Goal: Transaction & Acquisition: Purchase product/service

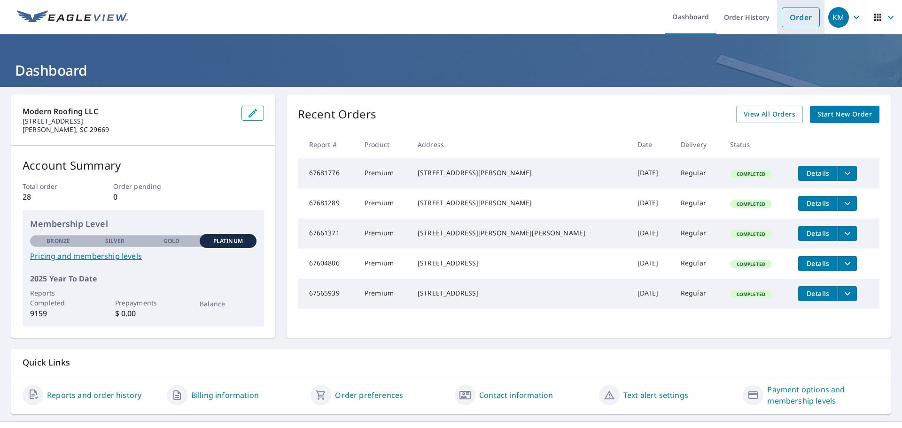
click at [798, 17] on link "Order" at bounding box center [801, 18] width 38 height 20
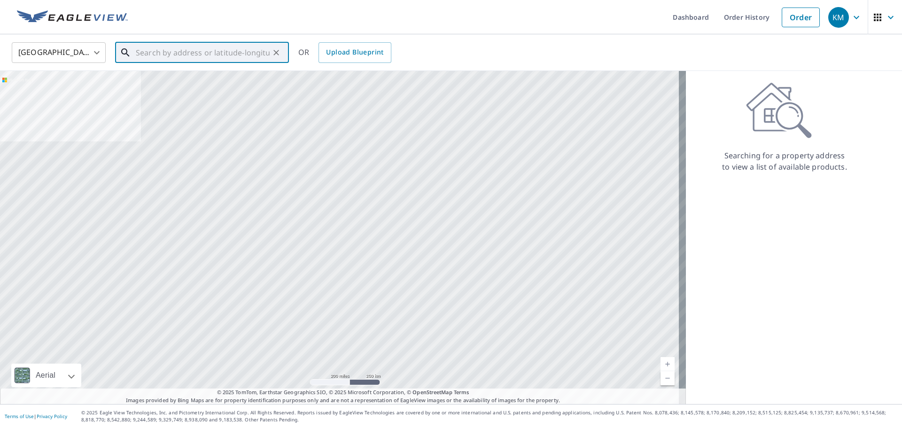
click at [193, 48] on input "text" at bounding box center [203, 52] width 134 height 26
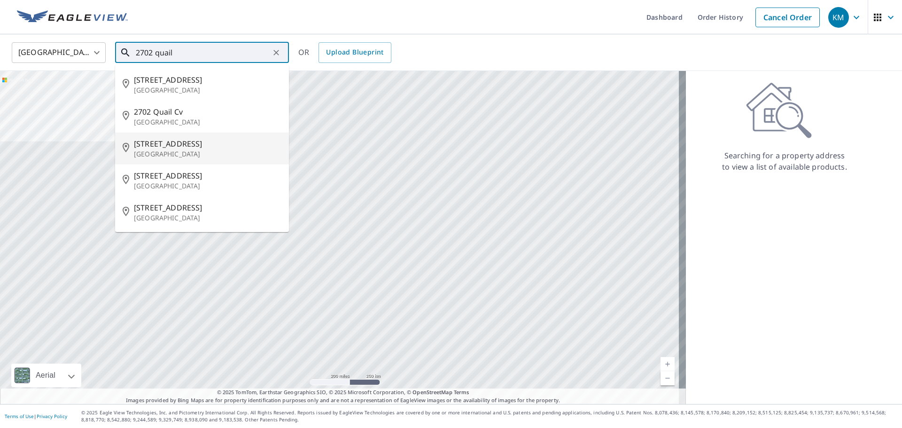
click at [169, 157] on p "[GEOGRAPHIC_DATA]" at bounding box center [208, 153] width 148 height 9
type input "[STREET_ADDRESS][PERSON_NAME]"
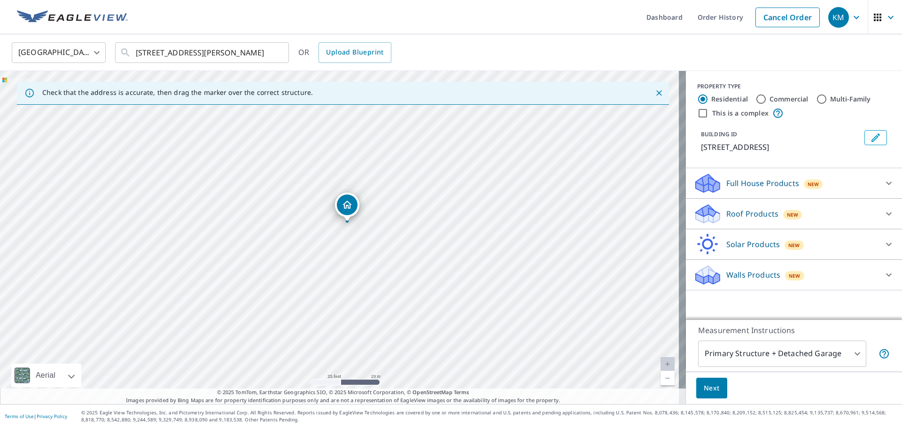
drag, startPoint x: 451, startPoint y: 115, endPoint x: 461, endPoint y: 144, distance: 31.1
click at [472, 150] on div "[STREET_ADDRESS][PERSON_NAME]" at bounding box center [343, 237] width 686 height 333
drag, startPoint x: 343, startPoint y: 220, endPoint x: 350, endPoint y: 222, distance: 7.2
click at [832, 213] on div "Roof Products New" at bounding box center [786, 214] width 184 height 22
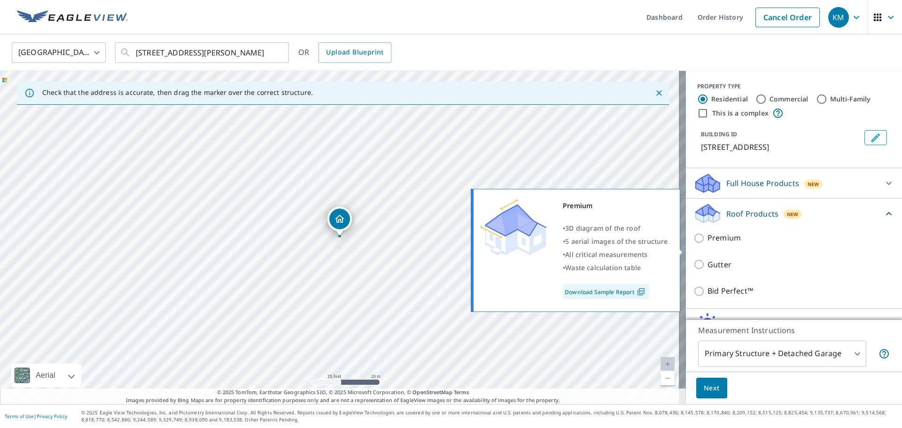
click at [714, 244] on p "Premium" at bounding box center [724, 238] width 33 height 12
click at [708, 244] on input "Premium" at bounding box center [701, 238] width 14 height 11
checkbox input "true"
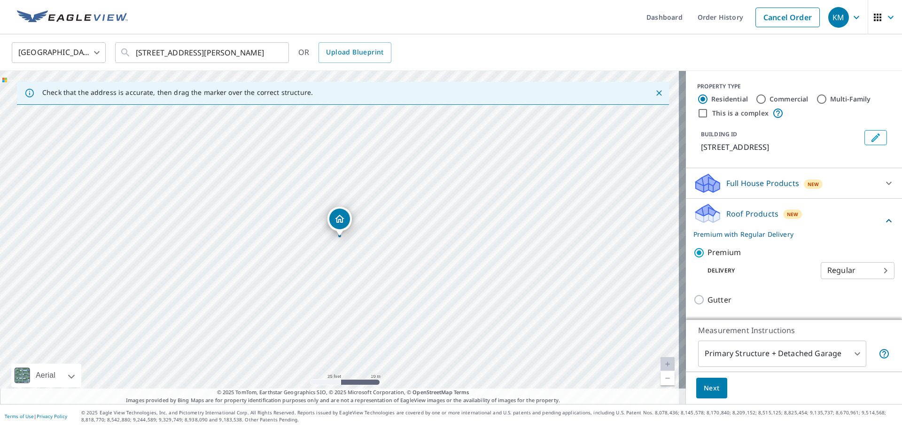
click at [707, 384] on span "Next" at bounding box center [712, 388] width 16 height 12
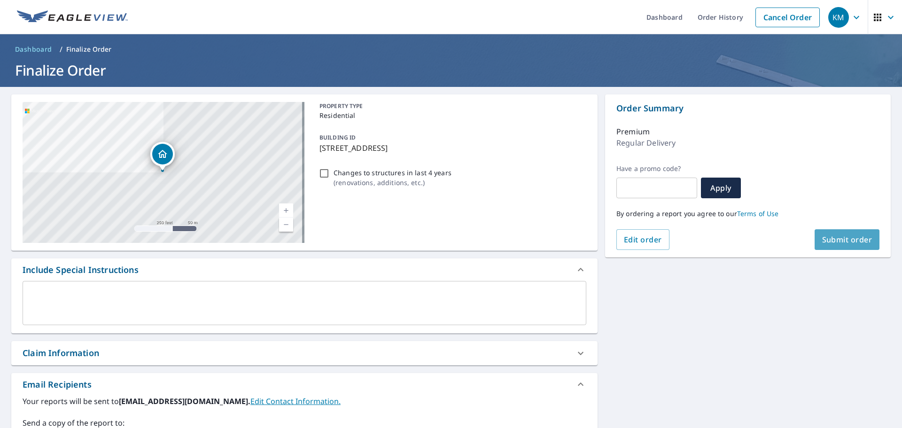
click at [836, 235] on button "Submit order" at bounding box center [847, 239] width 65 height 21
